Goal: Task Accomplishment & Management: Manage account settings

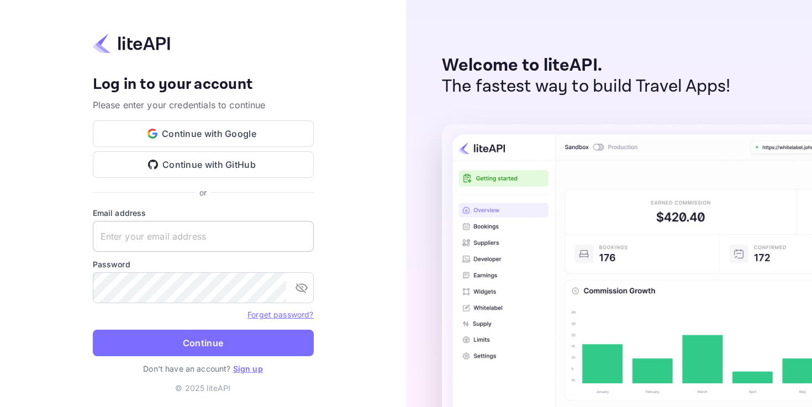
click at [196, 233] on input "text" at bounding box center [203, 236] width 221 height 31
click at [226, 132] on button "Continue with Google" at bounding box center [203, 133] width 221 height 27
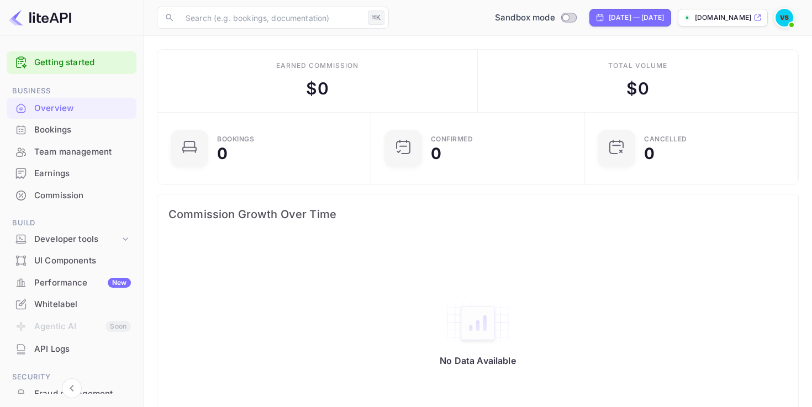
click at [56, 302] on div "Whitelabel" at bounding box center [82, 304] width 97 height 13
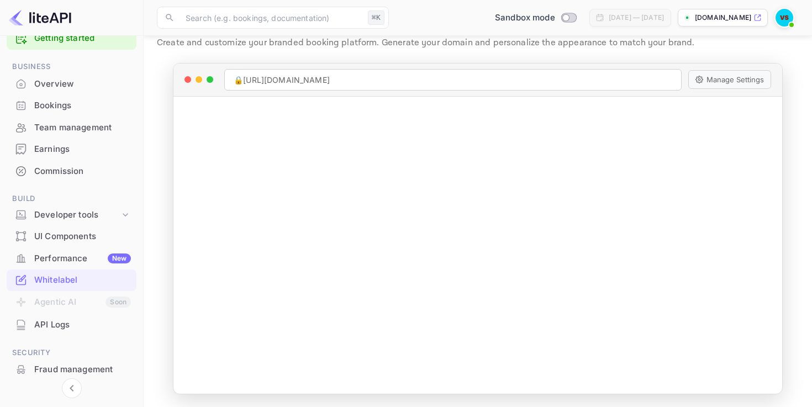
scroll to position [17, 0]
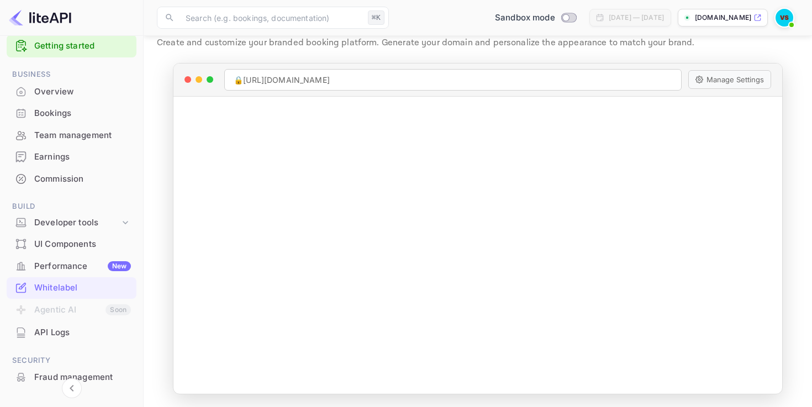
click at [56, 177] on div "Commission" at bounding box center [82, 179] width 97 height 13
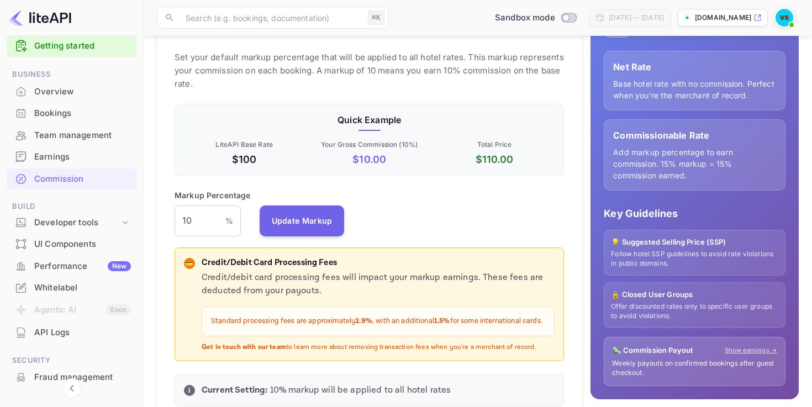
scroll to position [196, 389]
click at [192, 224] on input "10" at bounding box center [200, 220] width 51 height 31
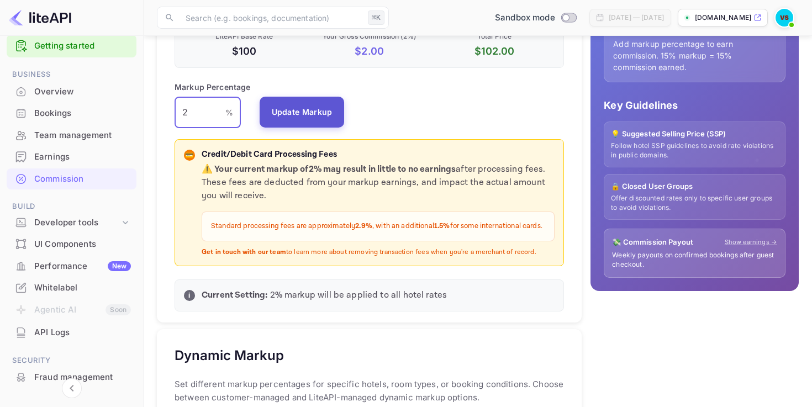
scroll to position [268, 0]
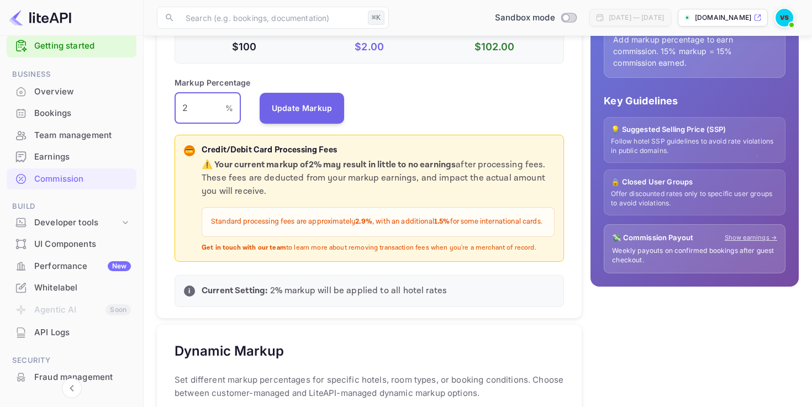
click at [206, 110] on input "2" at bounding box center [200, 108] width 51 height 31
type input "3"
click at [219, 109] on input "3" at bounding box center [200, 108] width 51 height 31
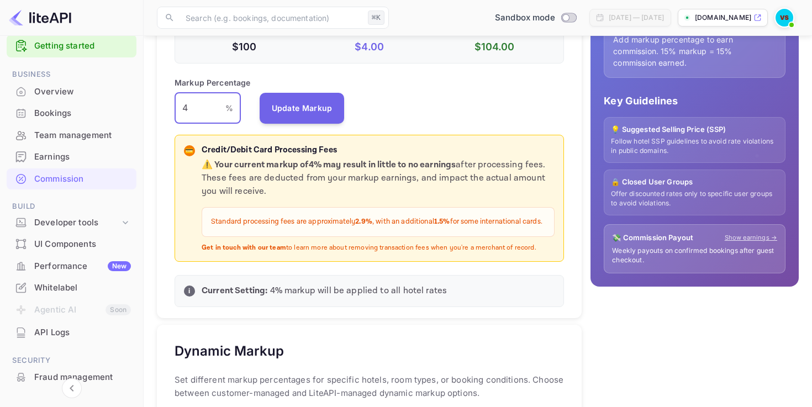
type input "4"
click at [407, 101] on div "Markup Percentage 4 % ​ Update Markup" at bounding box center [369, 100] width 389 height 47
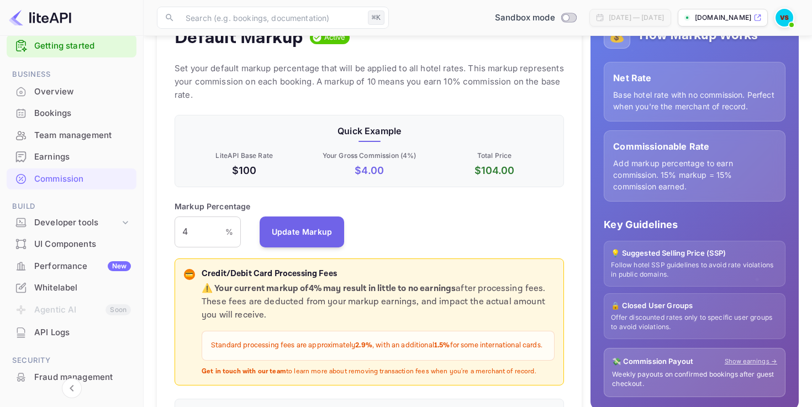
scroll to position [130, 0]
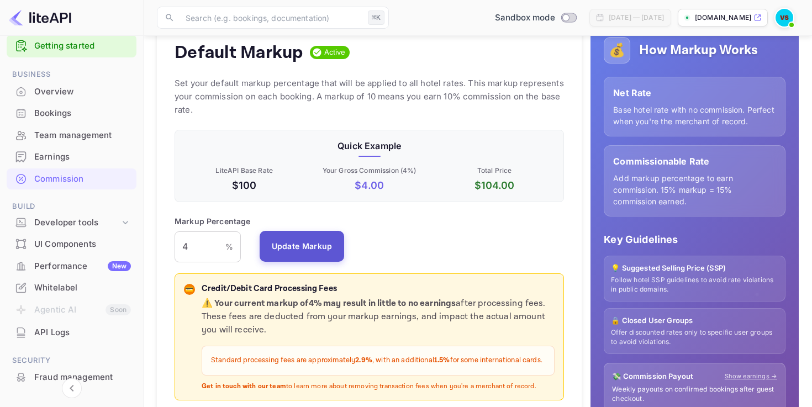
click at [299, 245] on button "Update Markup" at bounding box center [302, 246] width 85 height 31
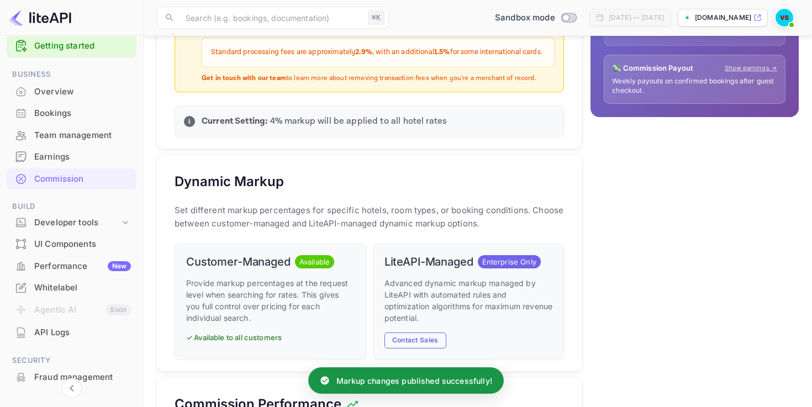
scroll to position [350, 0]
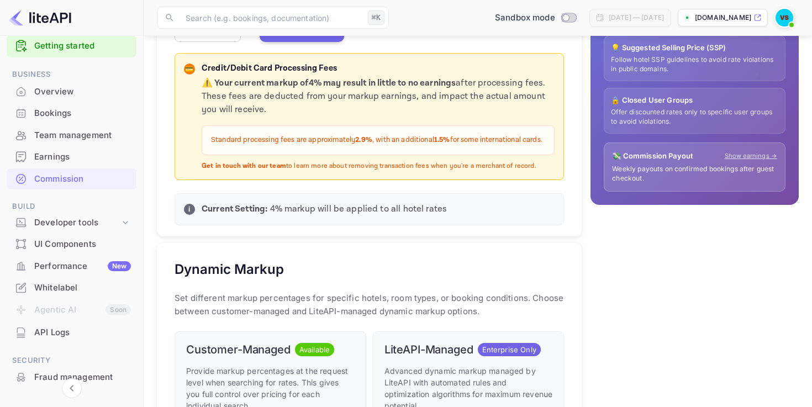
click at [72, 99] on div "Overview" at bounding box center [72, 92] width 130 height 22
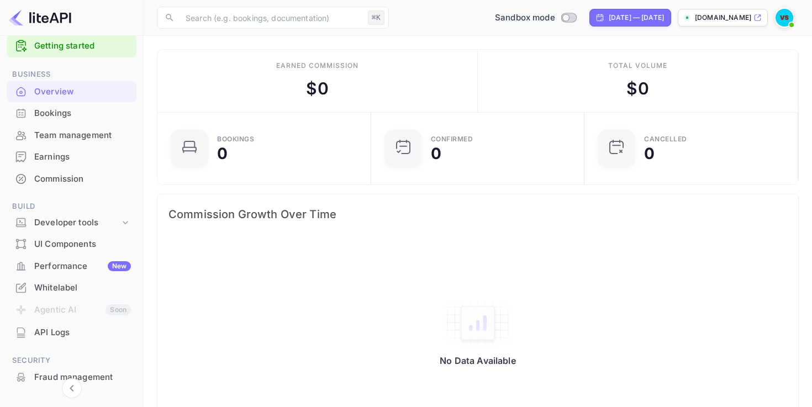
click at [780, 21] on img at bounding box center [784, 18] width 18 height 18
click at [780, 21] on div at bounding box center [406, 203] width 812 height 407
click at [51, 140] on div "Team management" at bounding box center [82, 135] width 97 height 13
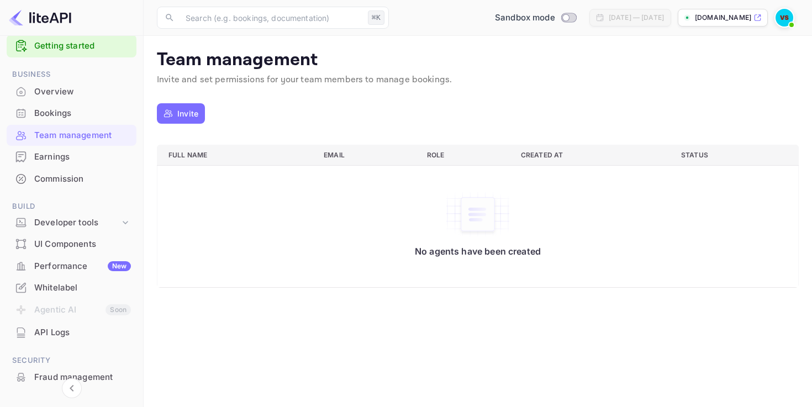
scroll to position [50, 0]
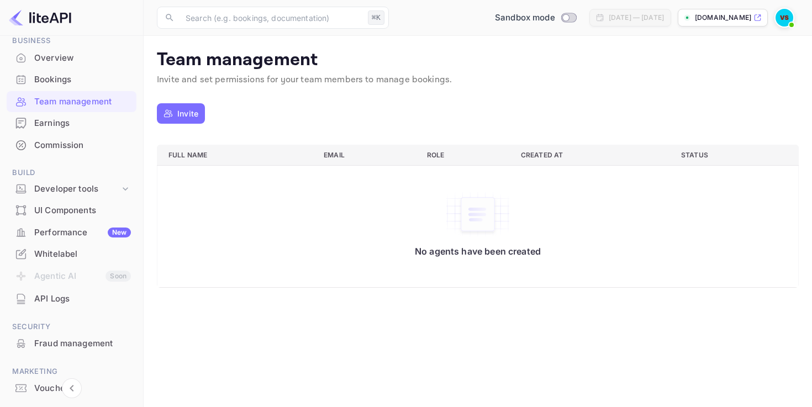
click at [70, 249] on div "Whitelabel" at bounding box center [82, 254] width 97 height 13
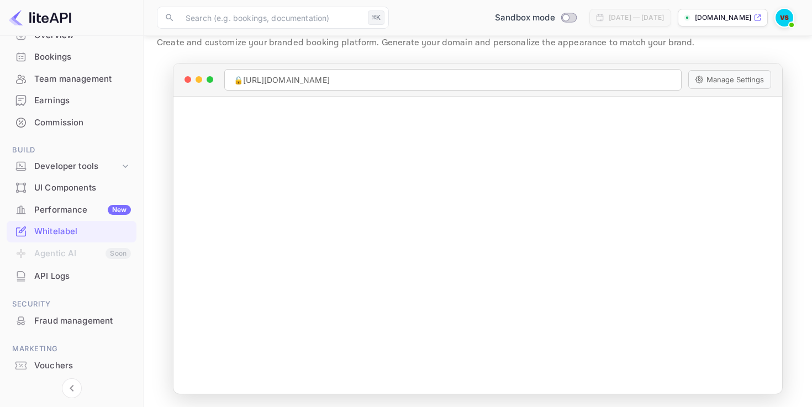
scroll to position [103, 0]
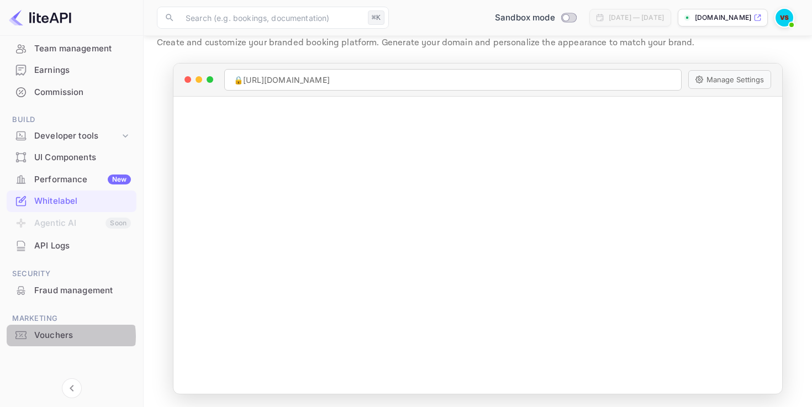
click at [64, 336] on div "Vouchers" at bounding box center [82, 335] width 97 height 13
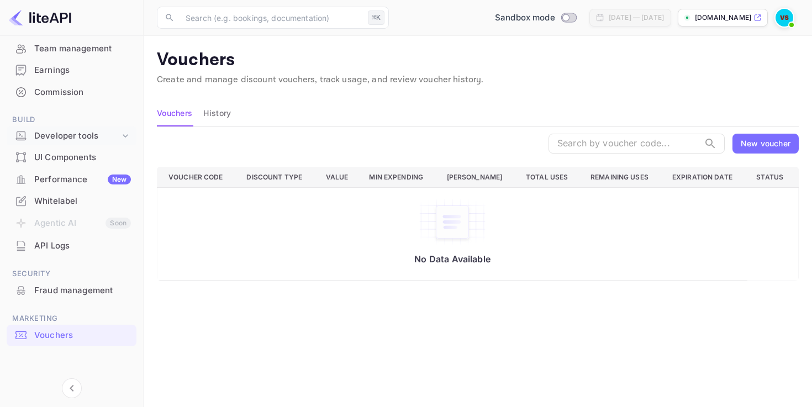
click at [76, 144] on div "Developer tools" at bounding box center [72, 135] width 130 height 19
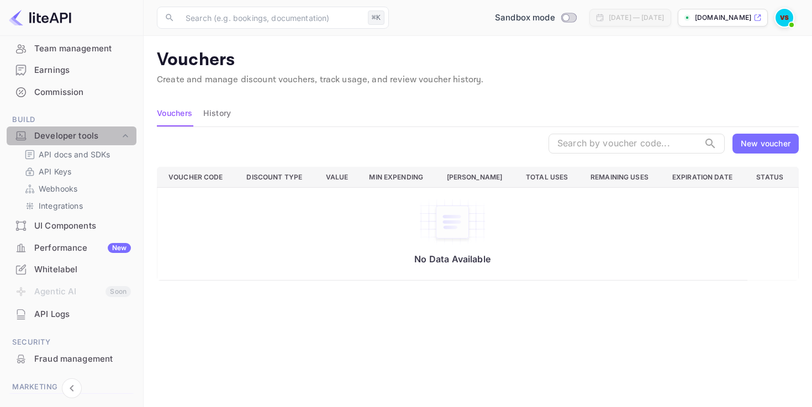
click at [74, 143] on div "Developer tools" at bounding box center [72, 135] width 130 height 19
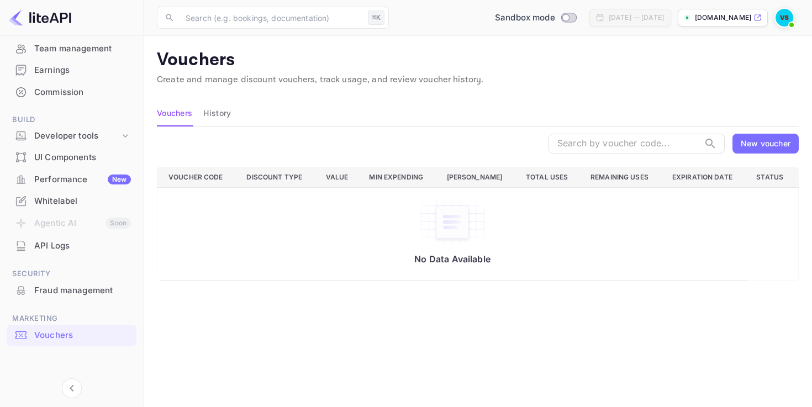
click at [70, 161] on div "UI Components" at bounding box center [82, 157] width 97 height 13
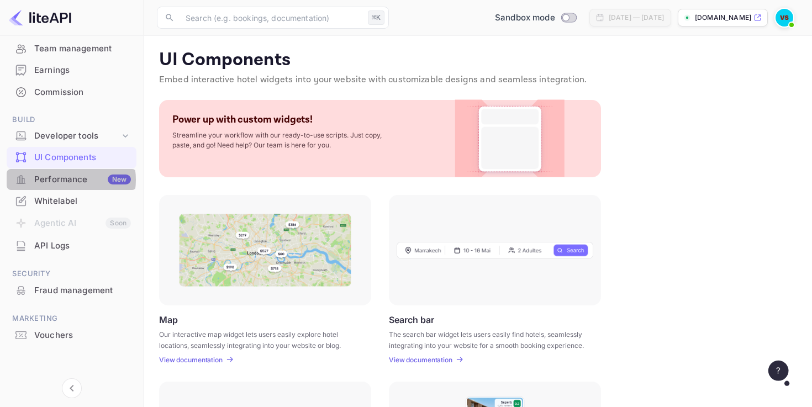
click at [67, 180] on div "Performance New" at bounding box center [82, 179] width 97 height 13
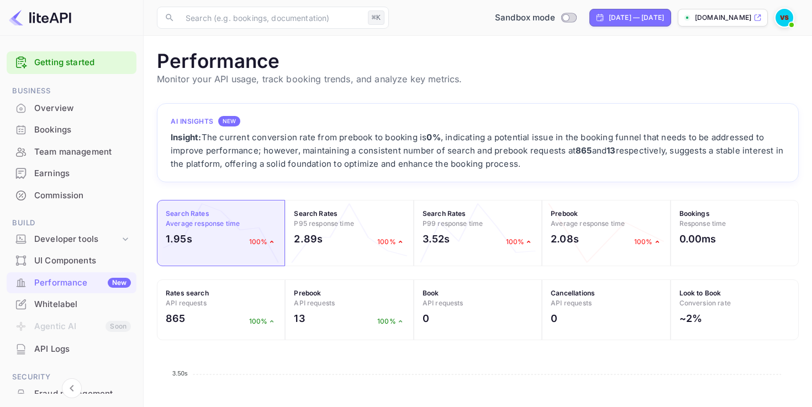
scroll to position [284, 642]
click at [783, 18] on img at bounding box center [784, 18] width 18 height 18
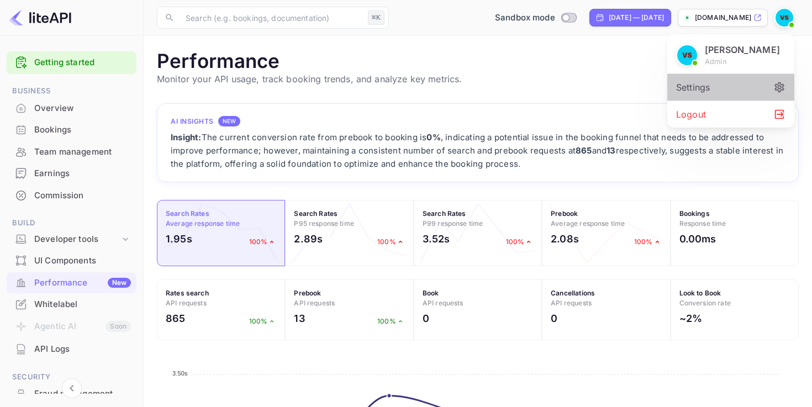
click at [714, 94] on div "Settings" at bounding box center [730, 87] width 127 height 27
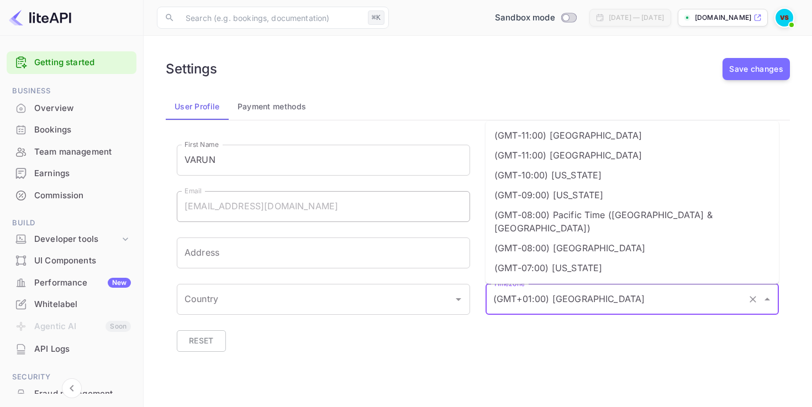
click at [531, 300] on input "(GMT+01:00) Madrid" at bounding box center [616, 299] width 252 height 21
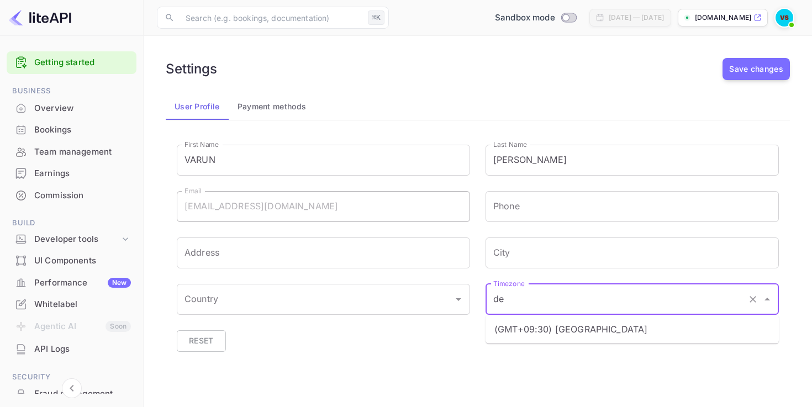
type input "d"
type input "i"
click at [550, 331] on li "(GMT+05:30) Kolkata" at bounding box center [632, 329] width 293 height 20
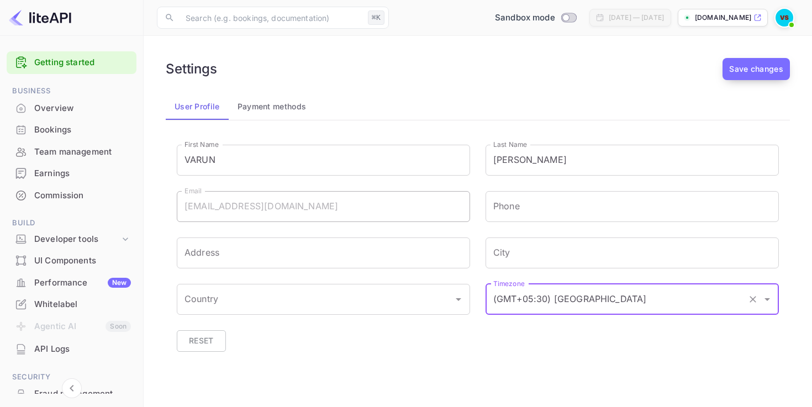
type input "(GMT+05:30) Kolkata"
click at [745, 76] on button "Save changes" at bounding box center [755, 69] width 67 height 22
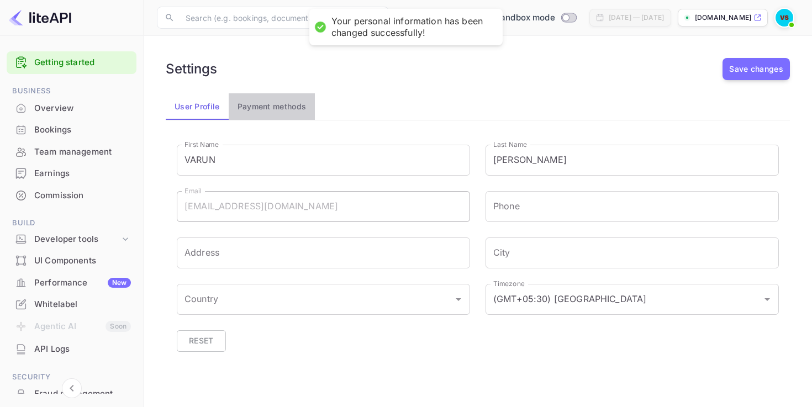
click at [272, 104] on button "Payment methods" at bounding box center [272, 106] width 87 height 27
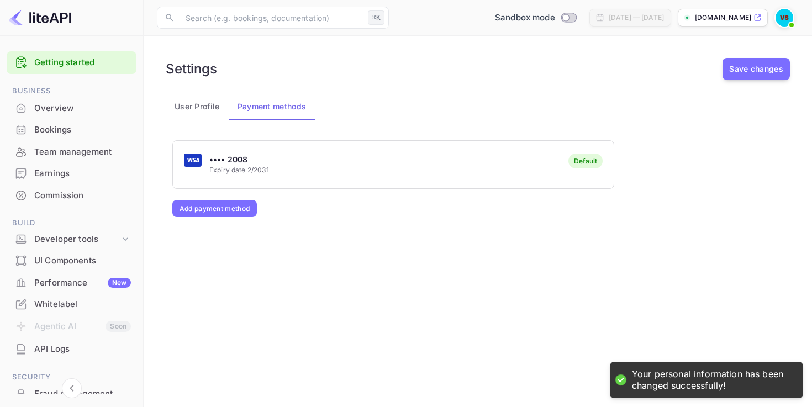
click at [508, 169] on div "•••• 2008 Expiry date 2/2031 Default" at bounding box center [393, 165] width 441 height 44
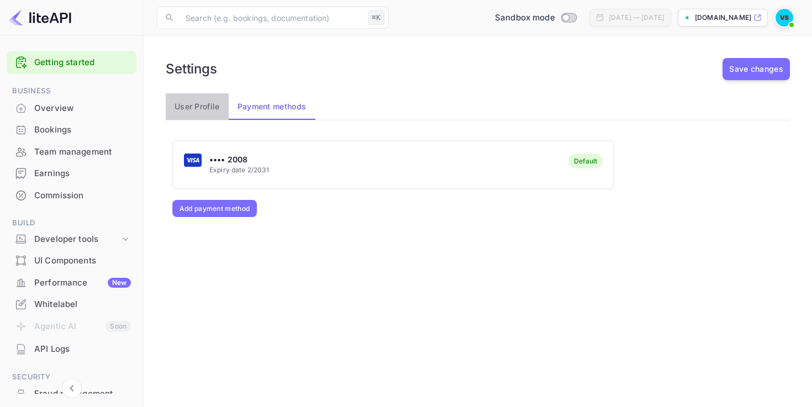
click at [204, 107] on button "User Profile" at bounding box center [197, 106] width 63 height 27
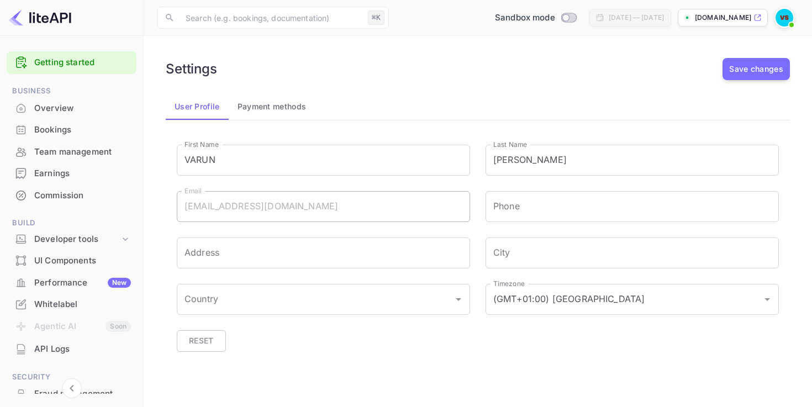
click at [61, 102] on div "Overview" at bounding box center [82, 108] width 97 height 13
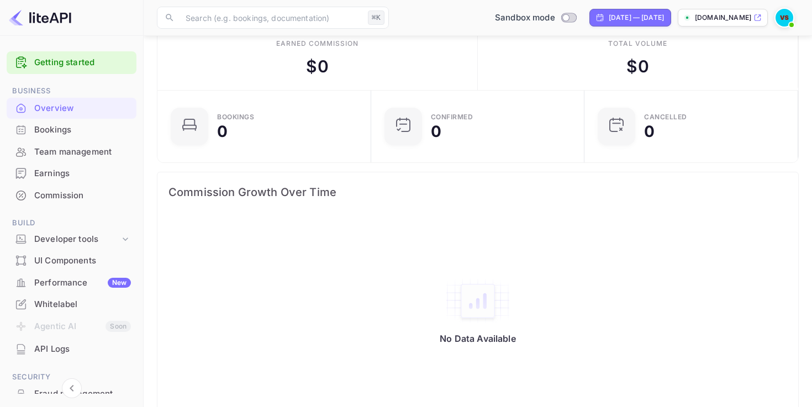
scroll to position [25, 0]
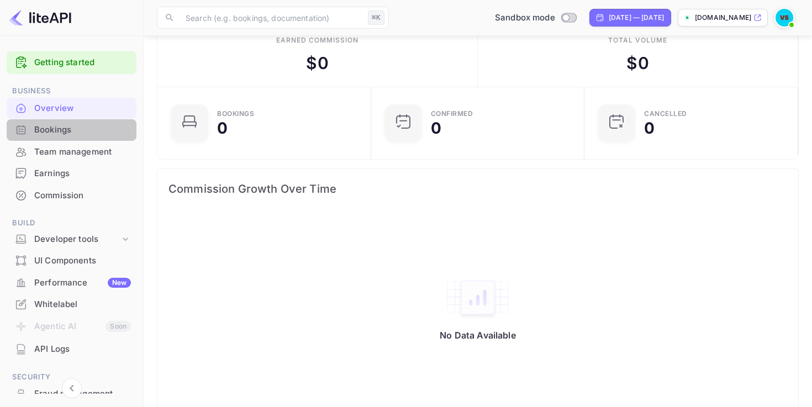
click at [91, 125] on div "Bookings" at bounding box center [82, 130] width 97 height 13
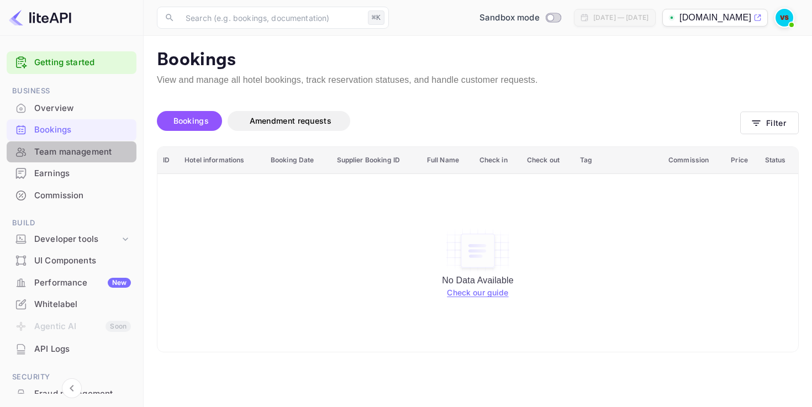
click at [85, 146] on div "Team management" at bounding box center [82, 152] width 97 height 13
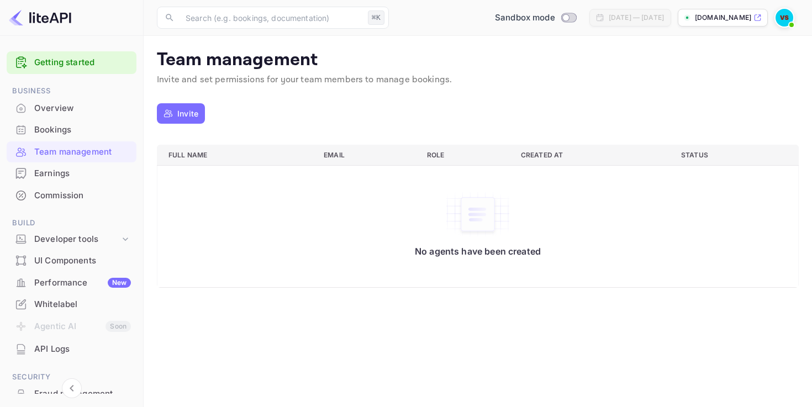
click at [80, 171] on div "Earnings" at bounding box center [82, 173] width 97 height 13
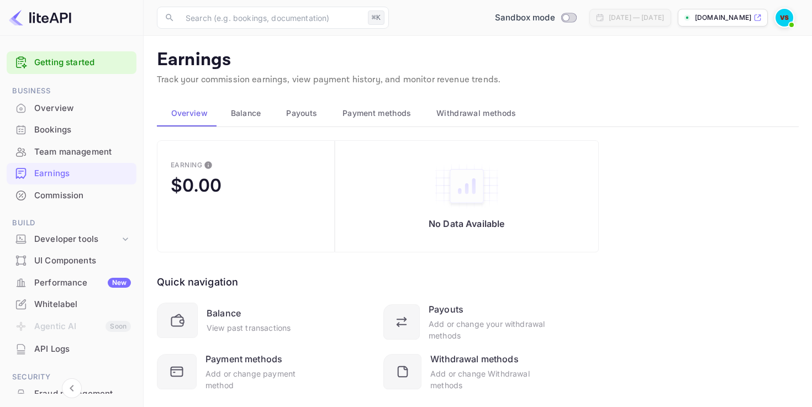
click at [71, 193] on div "Commission" at bounding box center [82, 195] width 97 height 13
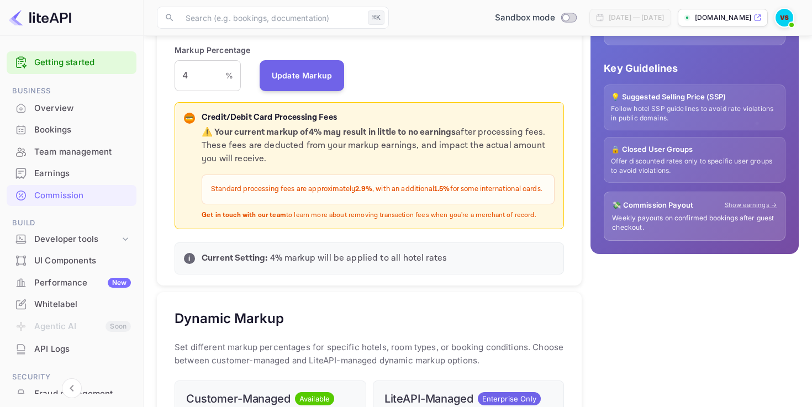
scroll to position [299, 0]
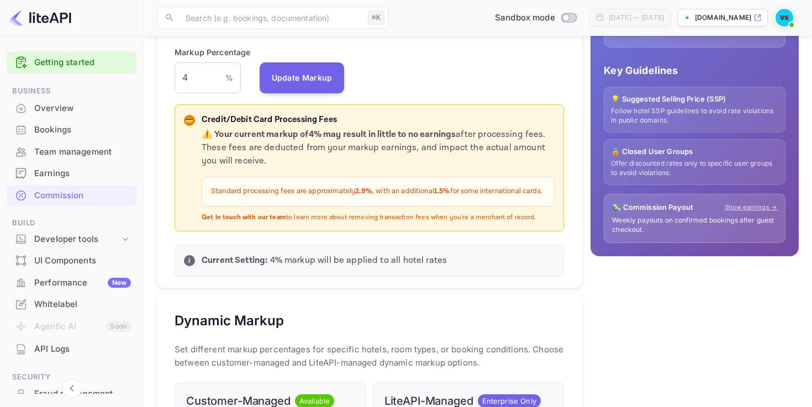
click at [88, 238] on div "Developer tools" at bounding box center [77, 239] width 86 height 13
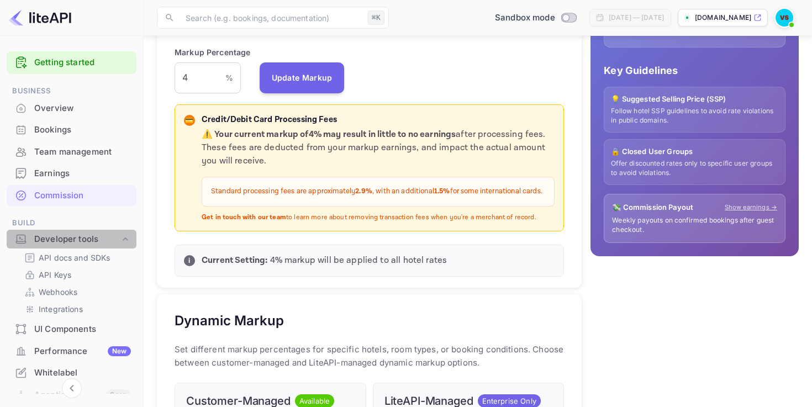
click at [88, 238] on div "Developer tools" at bounding box center [77, 239] width 86 height 13
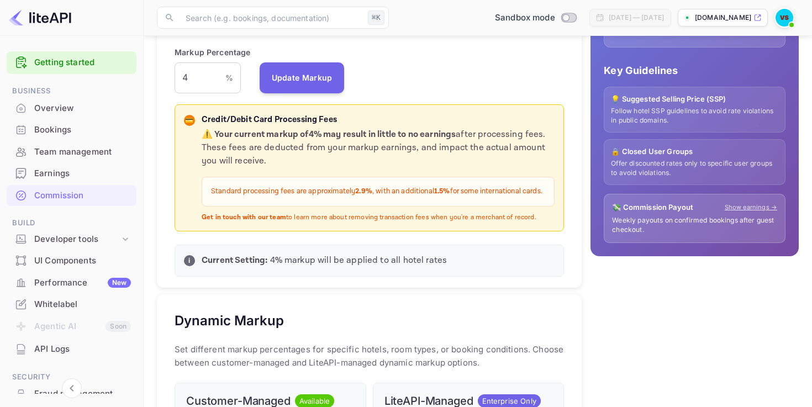
click at [75, 283] on div "Performance New" at bounding box center [82, 283] width 97 height 13
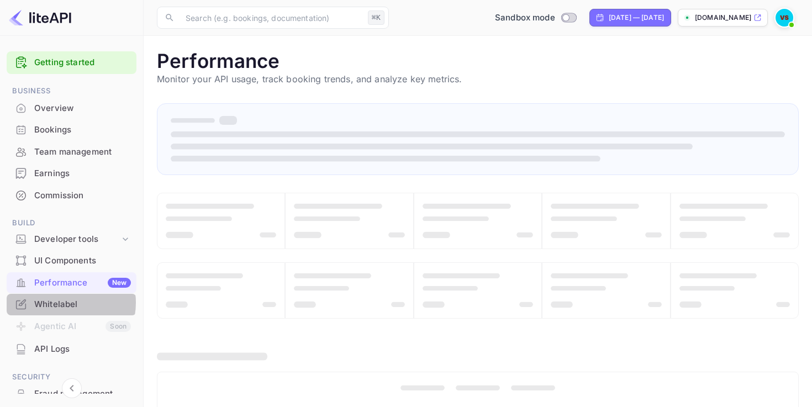
click at [61, 303] on div "Whitelabel" at bounding box center [82, 304] width 97 height 13
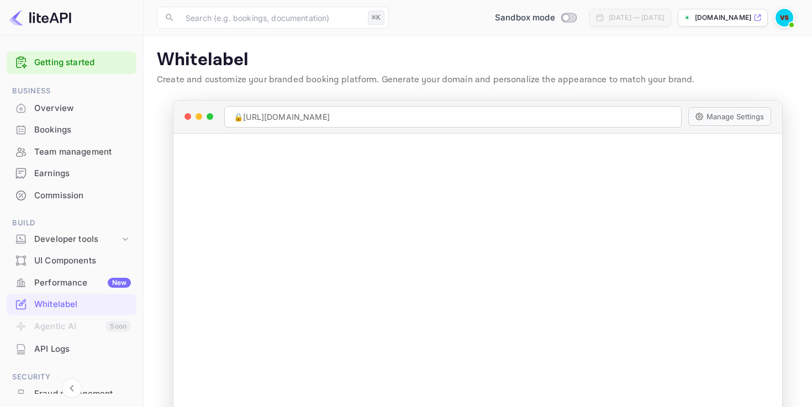
scroll to position [37, 0]
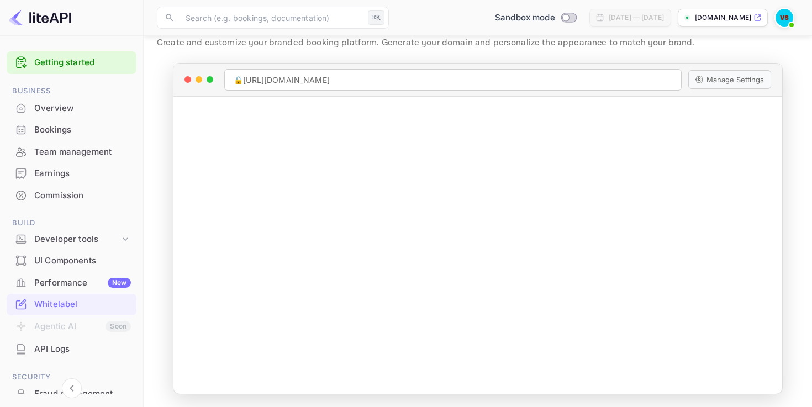
click at [754, 15] on icon at bounding box center [757, 18] width 8 height 8
click at [64, 170] on div "Earnings" at bounding box center [82, 173] width 97 height 13
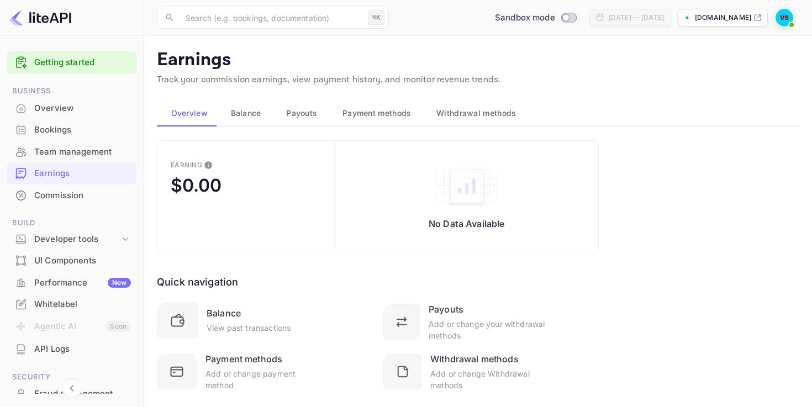
scroll to position [24, 0]
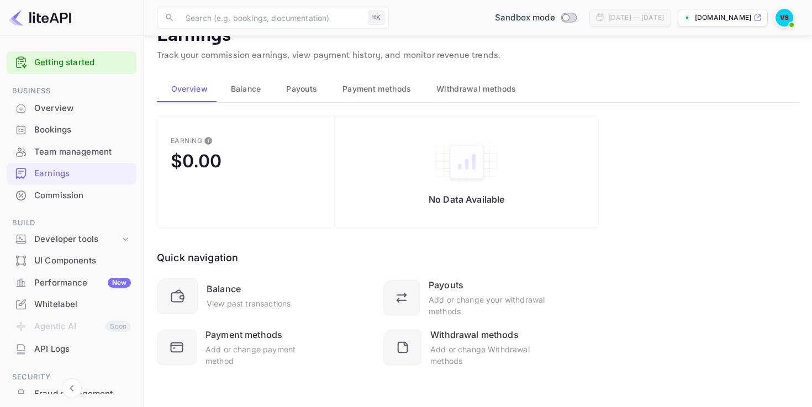
click at [256, 84] on span "Balance" at bounding box center [246, 88] width 30 height 13
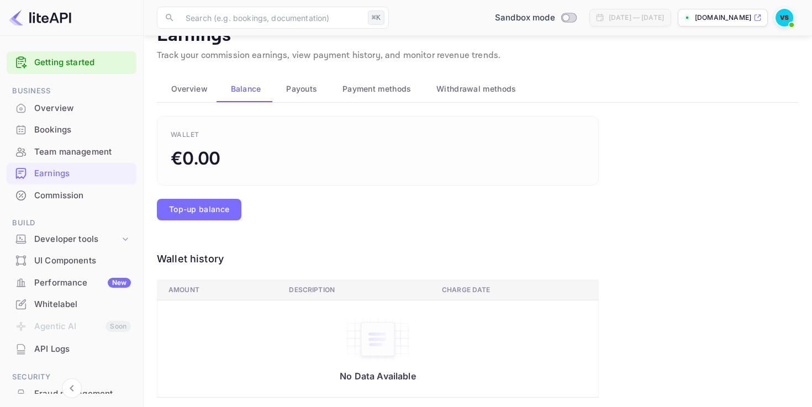
click at [301, 87] on span "Payouts" at bounding box center [301, 88] width 31 height 13
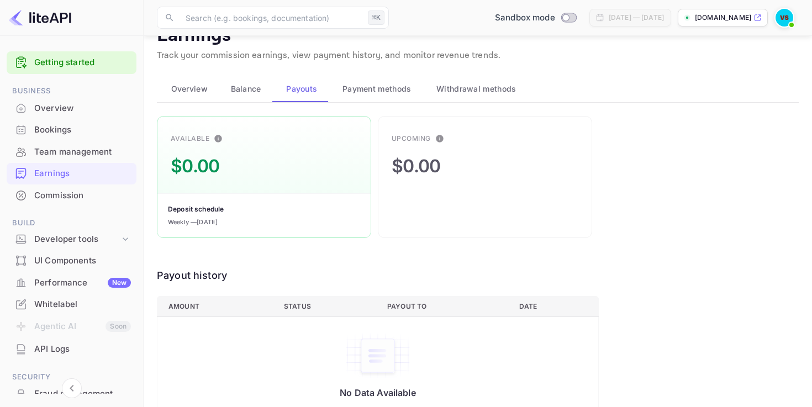
click at [374, 86] on span "Payment methods" at bounding box center [376, 88] width 69 height 13
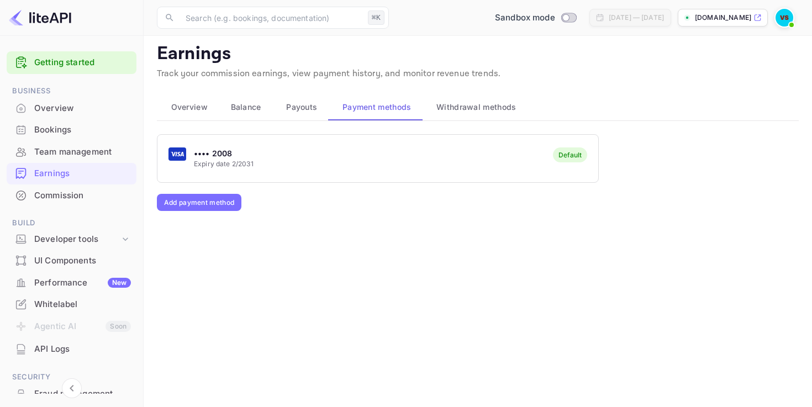
scroll to position [6, 0]
click at [470, 91] on main "Earnings Track your commission earnings, view payment history, and monitor reve…" at bounding box center [478, 218] width 668 height 377
click at [467, 107] on span "Withdrawal methods" at bounding box center [476, 107] width 80 height 13
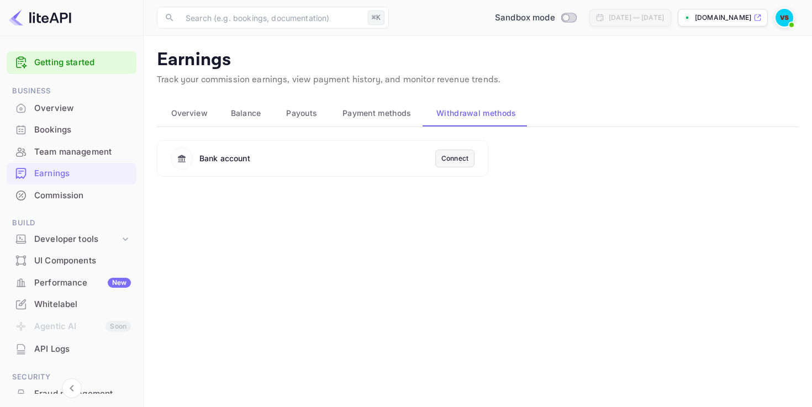
scroll to position [0, 0]
click at [85, 199] on div "Commission" at bounding box center [82, 195] width 97 height 13
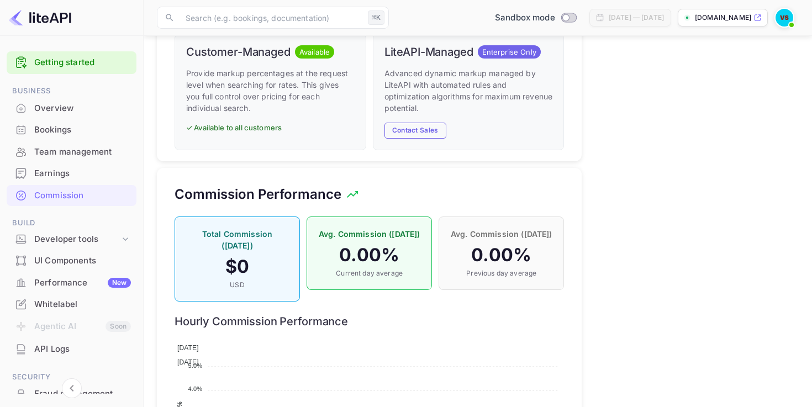
scroll to position [721, 0]
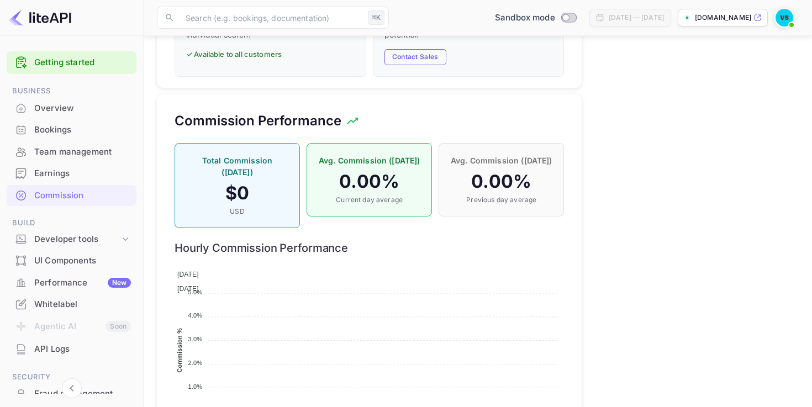
click at [272, 60] on p "✓ Available to all customers" at bounding box center [270, 54] width 168 height 11
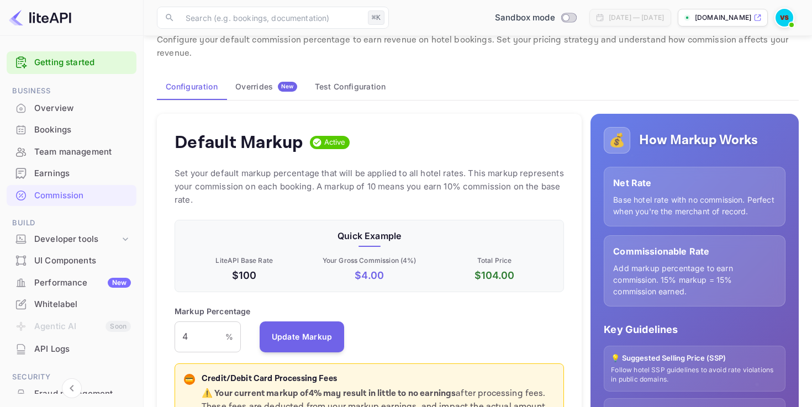
scroll to position [42, 0]
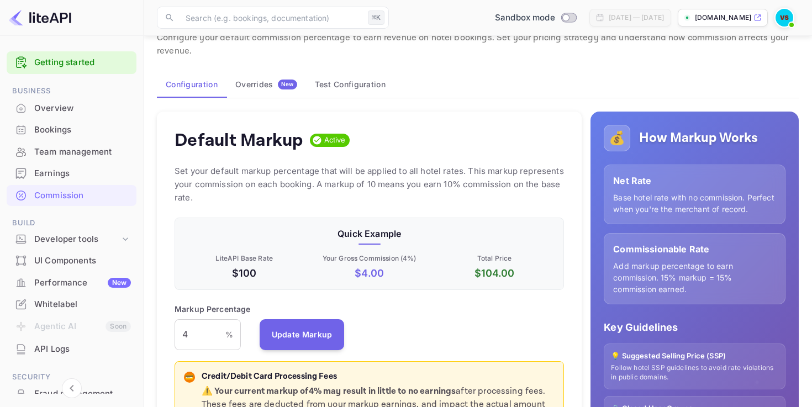
click at [267, 84] on div "Overrides New" at bounding box center [266, 85] width 62 height 10
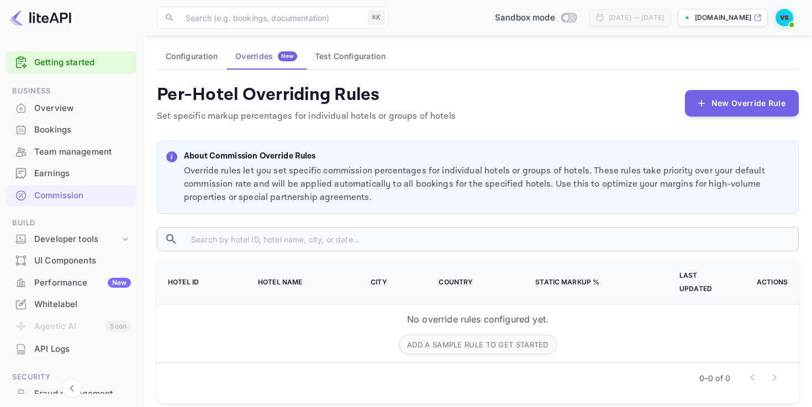
scroll to position [73, 0]
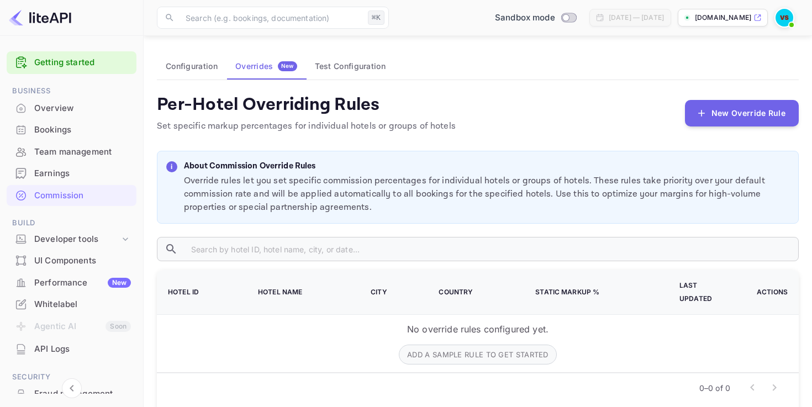
click at [358, 72] on button "Test Configuration" at bounding box center [350, 66] width 88 height 27
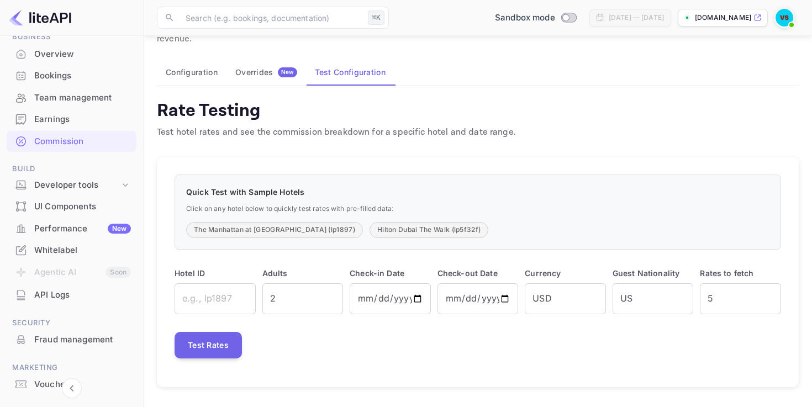
scroll to position [103, 0]
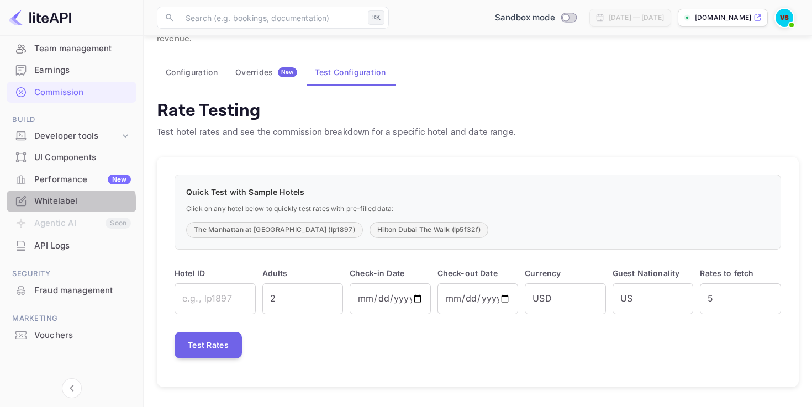
click at [60, 205] on div "Whitelabel" at bounding box center [82, 201] width 97 height 13
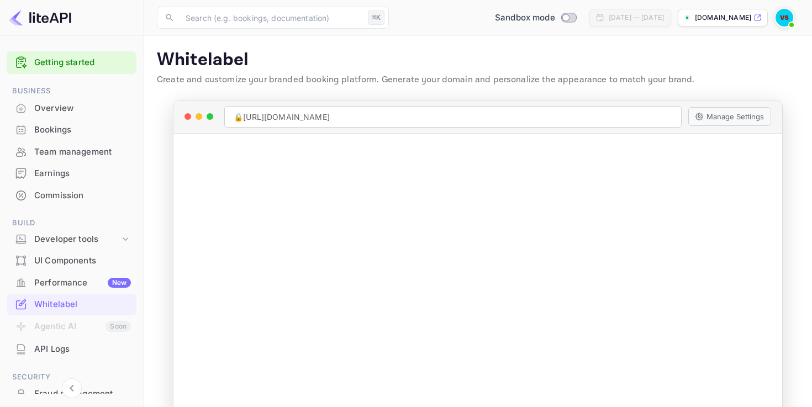
click at [724, 22] on p "hotels.dmcbazaar.com" at bounding box center [723, 18] width 56 height 10
click at [65, 105] on div "Overview" at bounding box center [82, 108] width 97 height 13
